Goal: Task Accomplishment & Management: Use online tool/utility

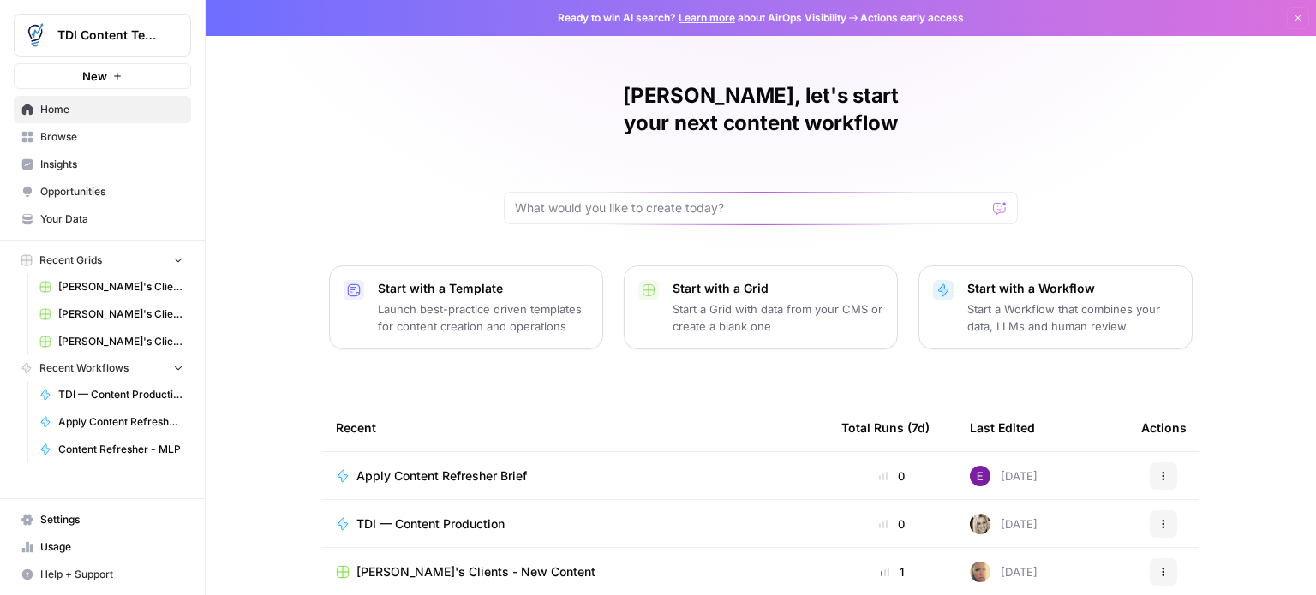
click at [921, 266] on button "Start with a Workflow Start a Workflow that combines your data, LLMs and human …" at bounding box center [1055, 308] width 274 height 84
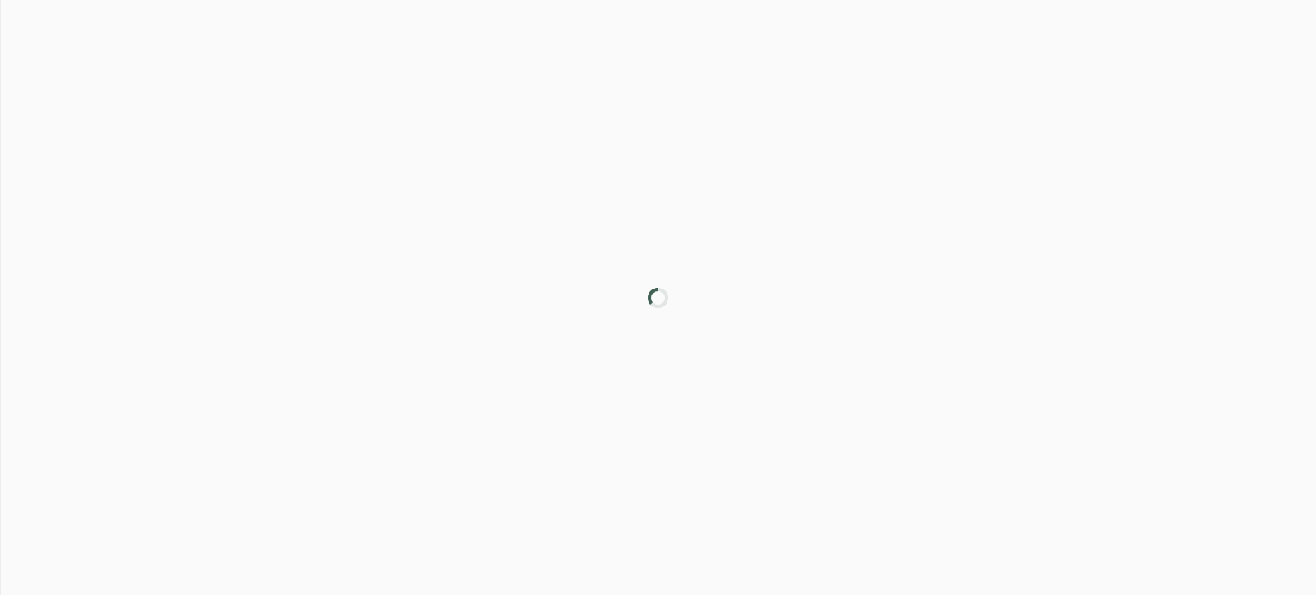
click at [921, 250] on div at bounding box center [658, 297] width 1316 height 595
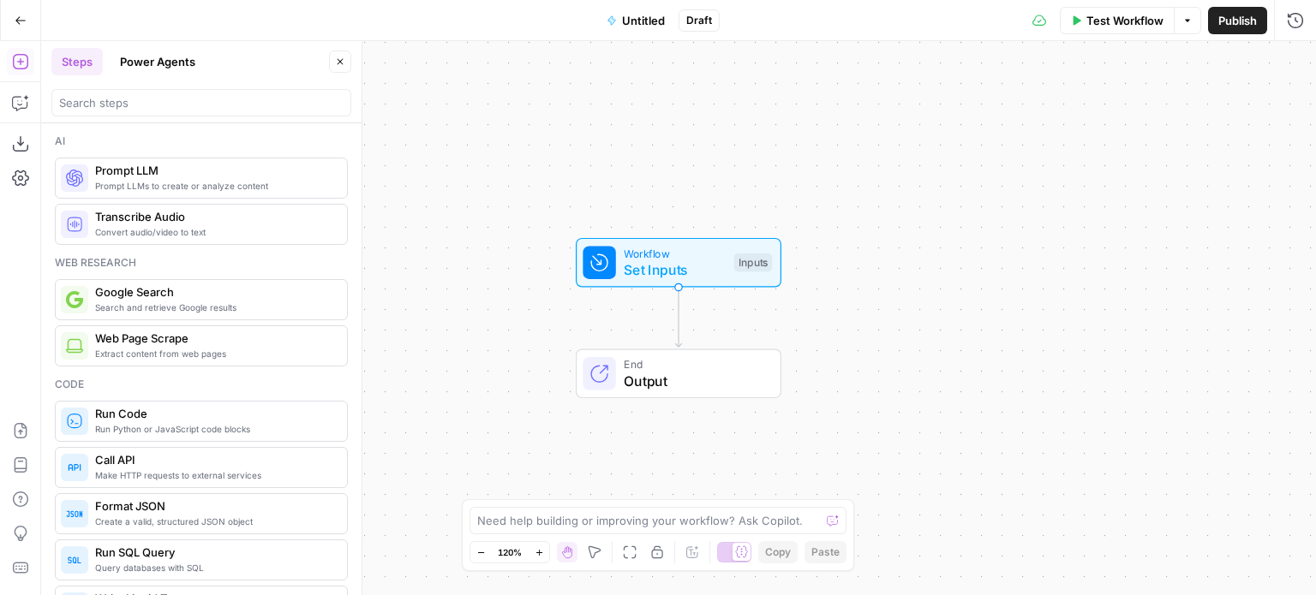
click at [921, 250] on div "Workflow Set Inputs Inputs End Output" at bounding box center [678, 318] width 1275 height 554
drag, startPoint x: 922, startPoint y: 260, endPoint x: 882, endPoint y: 325, distance: 76.1
drag, startPoint x: 882, startPoint y: 325, endPoint x: 845, endPoint y: 356, distance: 48.6
drag, startPoint x: 0, startPoint y: 0, endPoint x: 500, endPoint y: 99, distance: 509.8
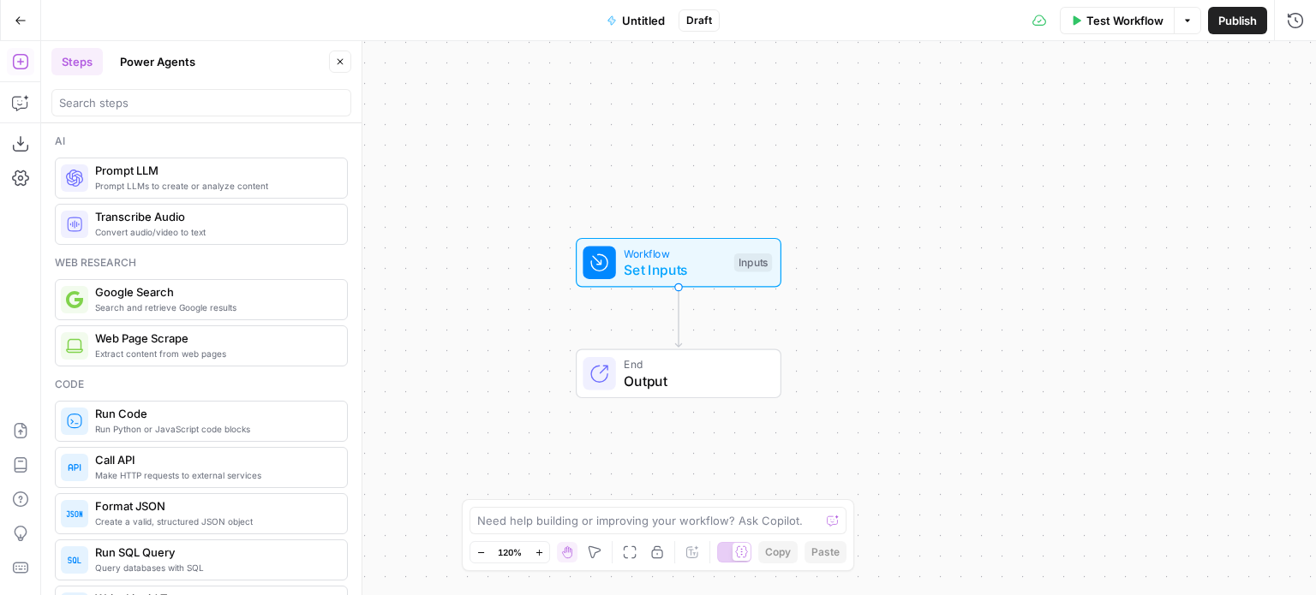
click at [500, 99] on div "Workflow Set Inputs Inputs End Output" at bounding box center [678, 318] width 1275 height 554
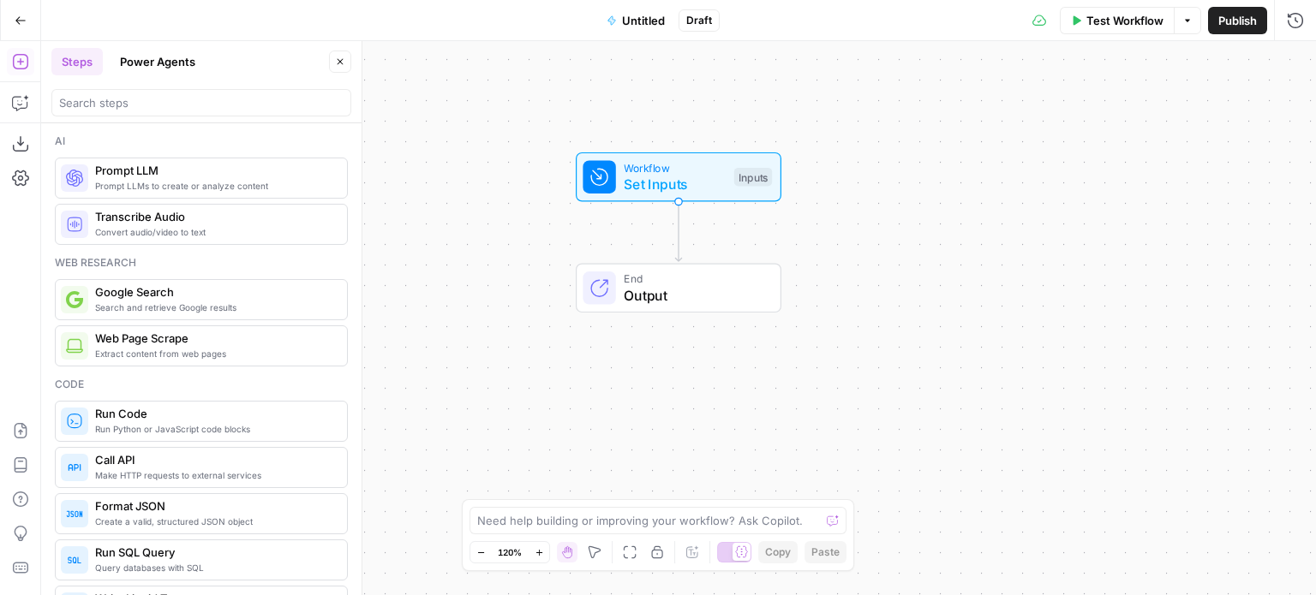
click at [170, 64] on button "Power Agents" at bounding box center [158, 61] width 96 height 27
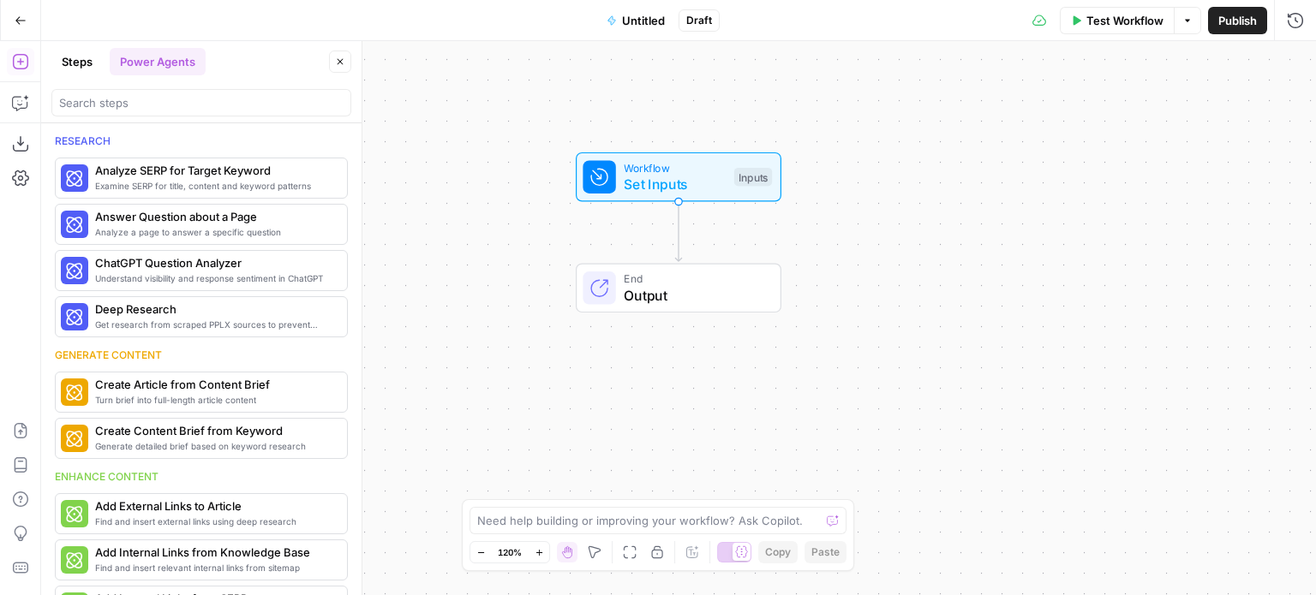
click at [68, 58] on button "Steps" at bounding box center [76, 61] width 51 height 27
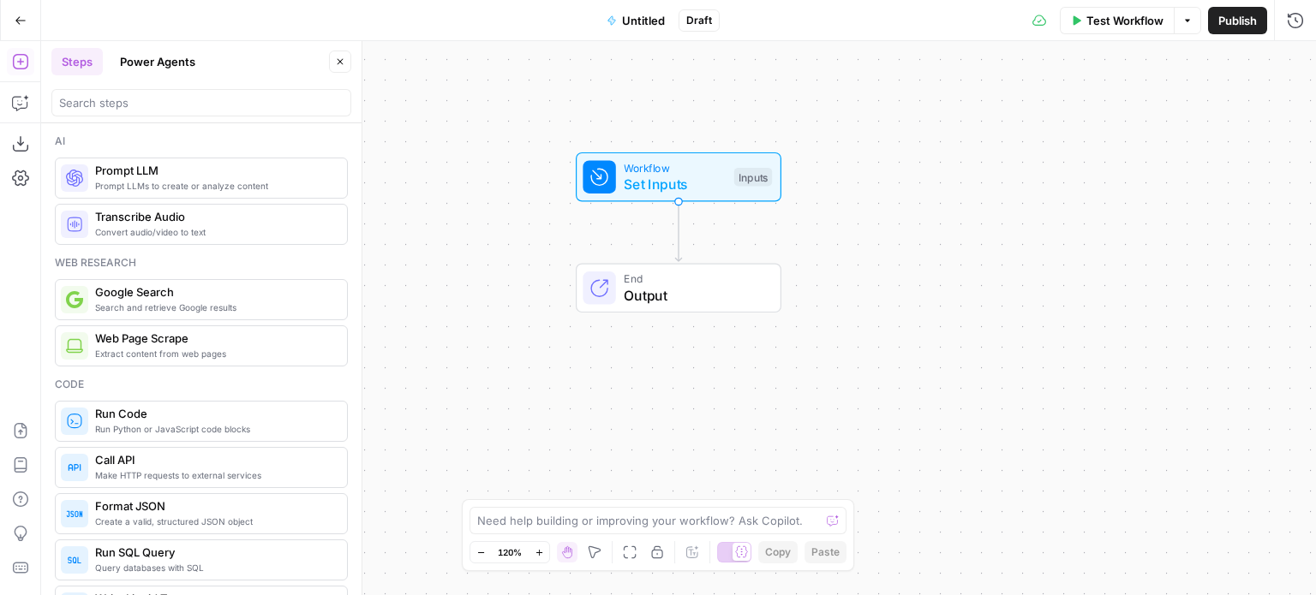
click at [935, 403] on div "Workflow Set Inputs Inputs End Output" at bounding box center [678, 318] width 1275 height 554
click at [937, 235] on div "Workflow Set Inputs Inputs End Output" at bounding box center [678, 318] width 1275 height 554
